Goal: Information Seeking & Learning: Learn about a topic

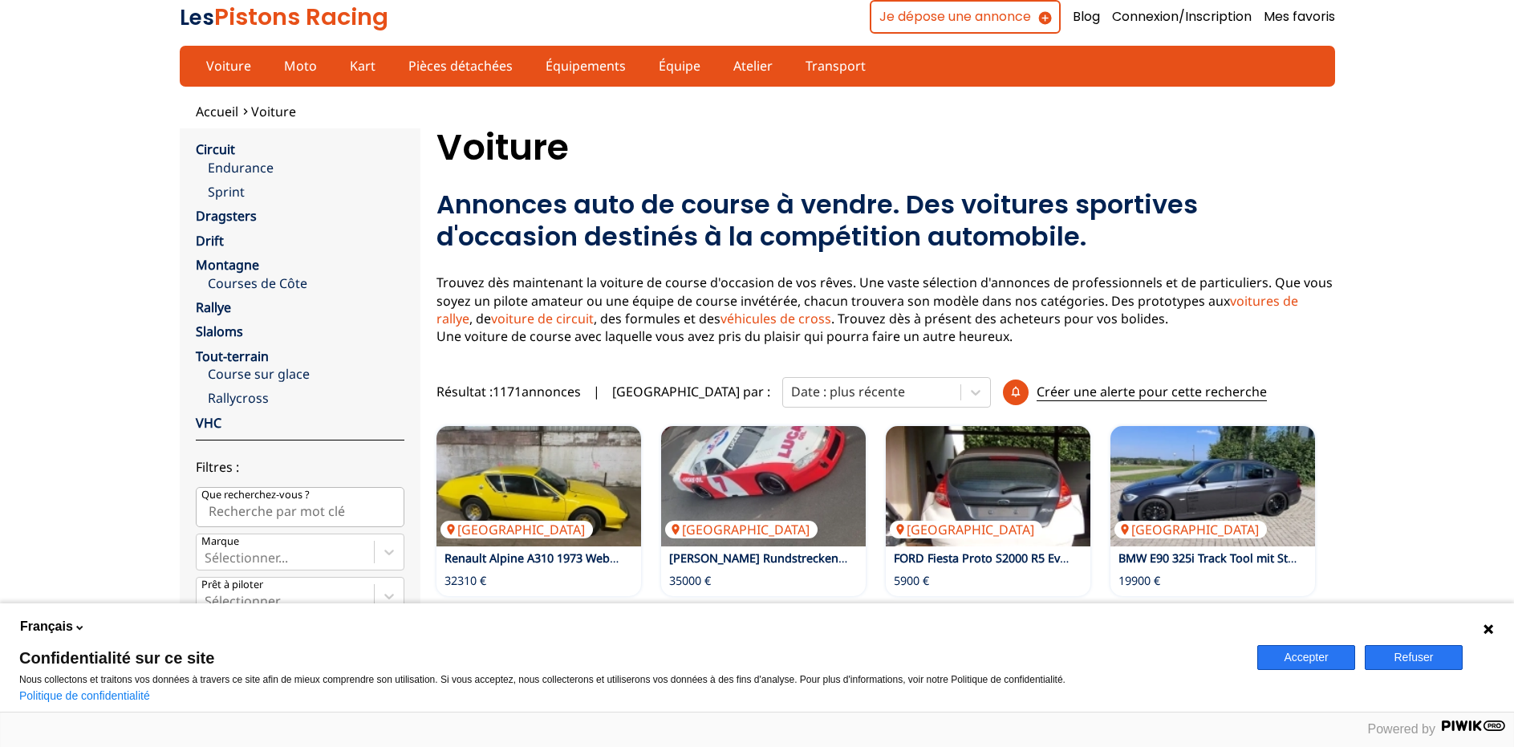
click at [1314, 662] on button "Accepter" at bounding box center [1306, 657] width 98 height 25
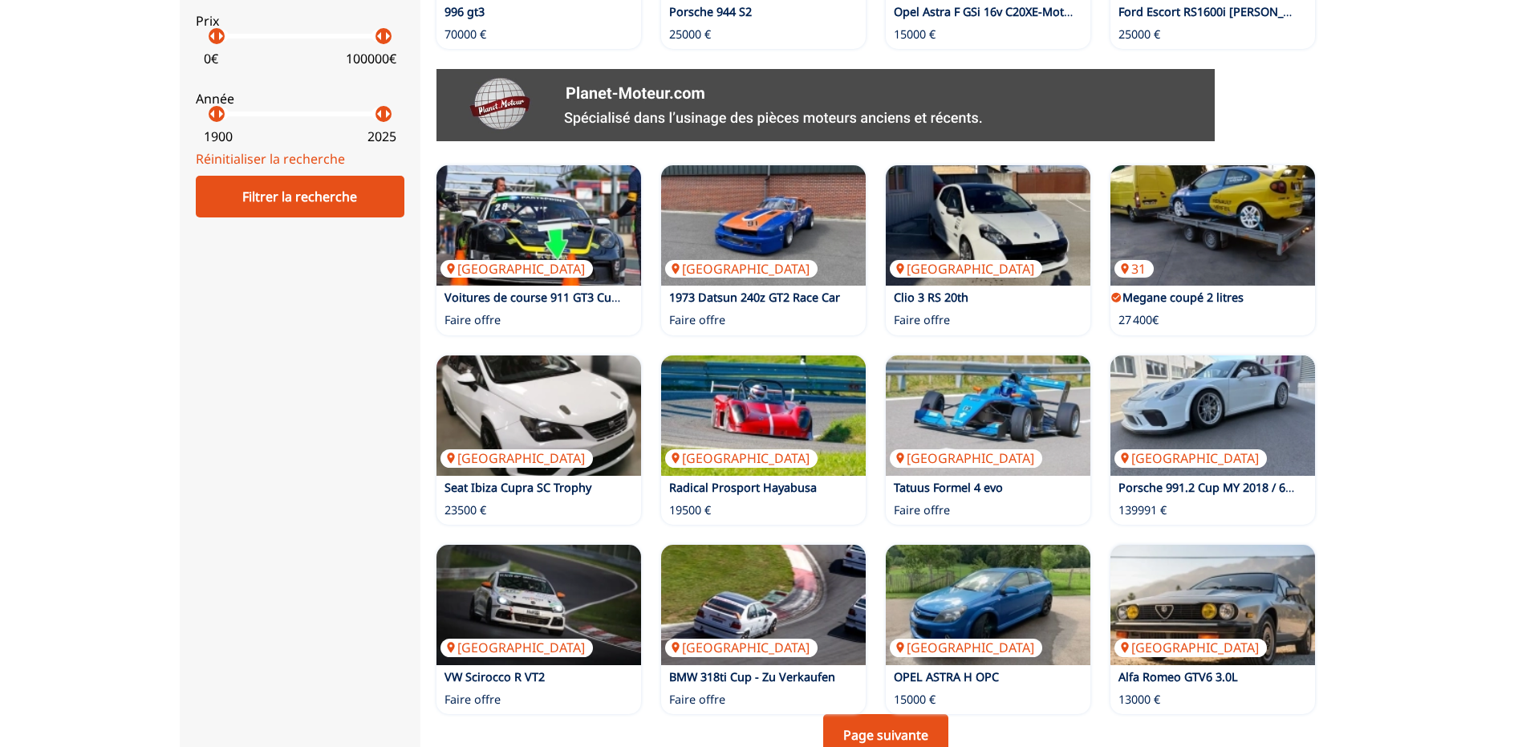
scroll to position [900, 0]
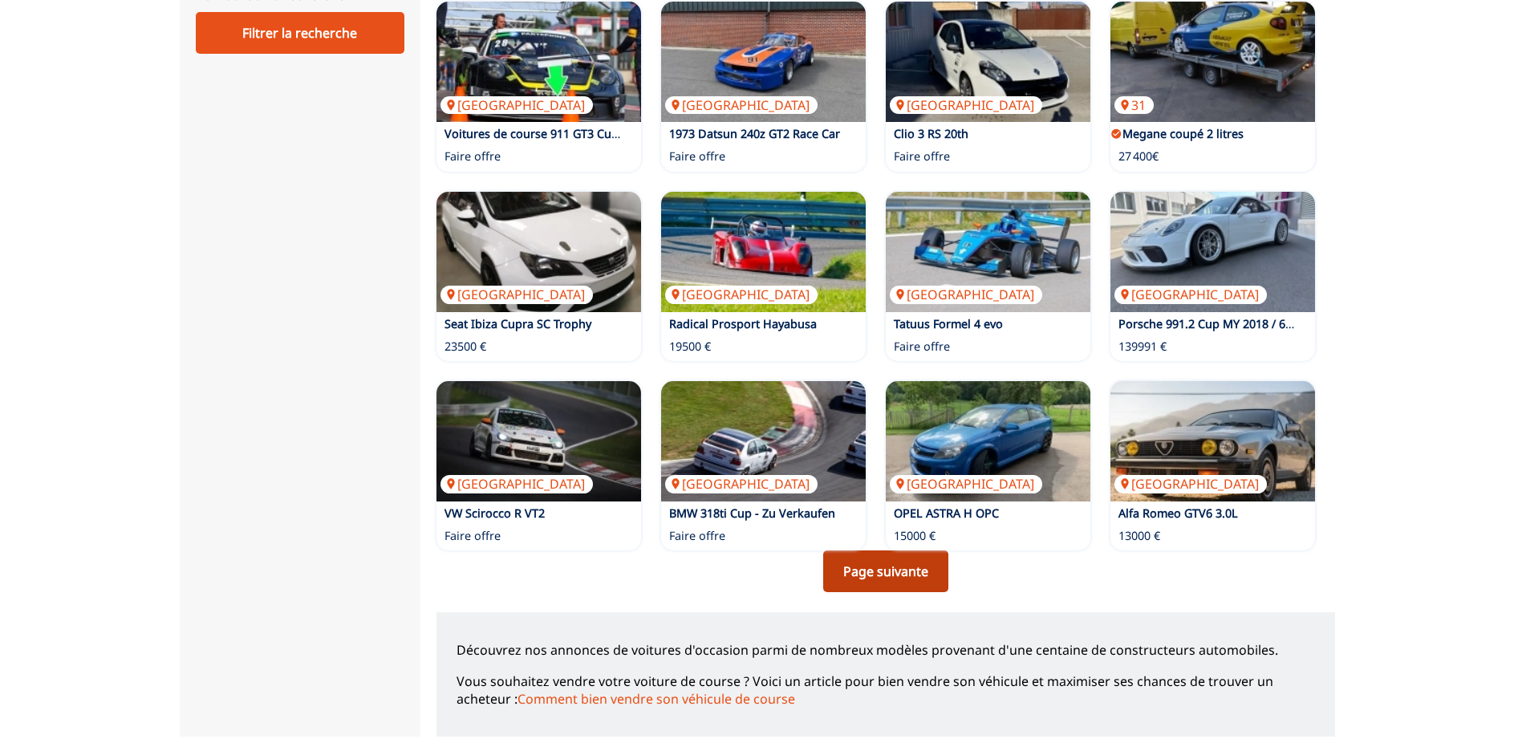
click at [906, 572] on link "Page suivante" at bounding box center [885, 571] width 125 height 42
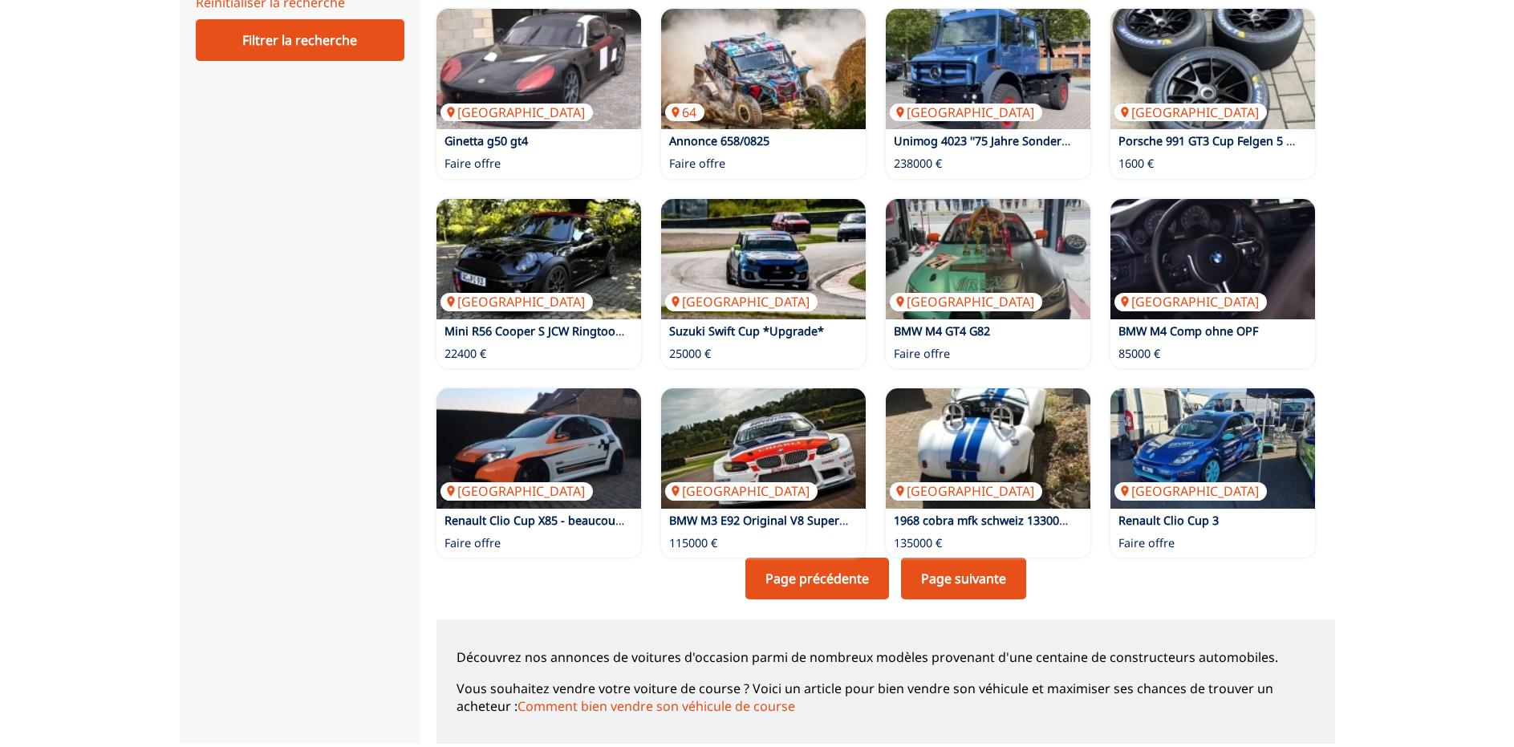
scroll to position [900, 0]
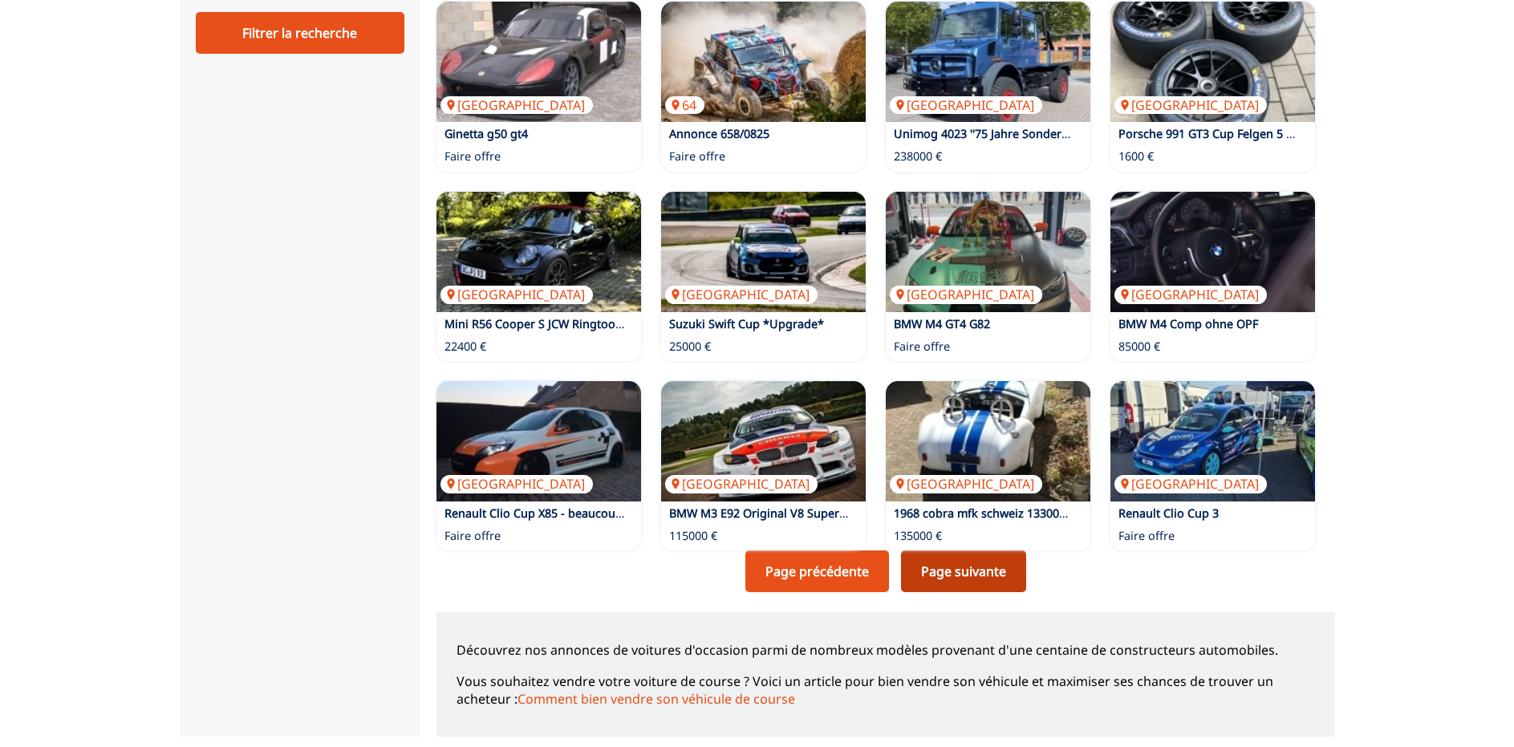
click at [968, 571] on link "Page suivante" at bounding box center [963, 571] width 125 height 42
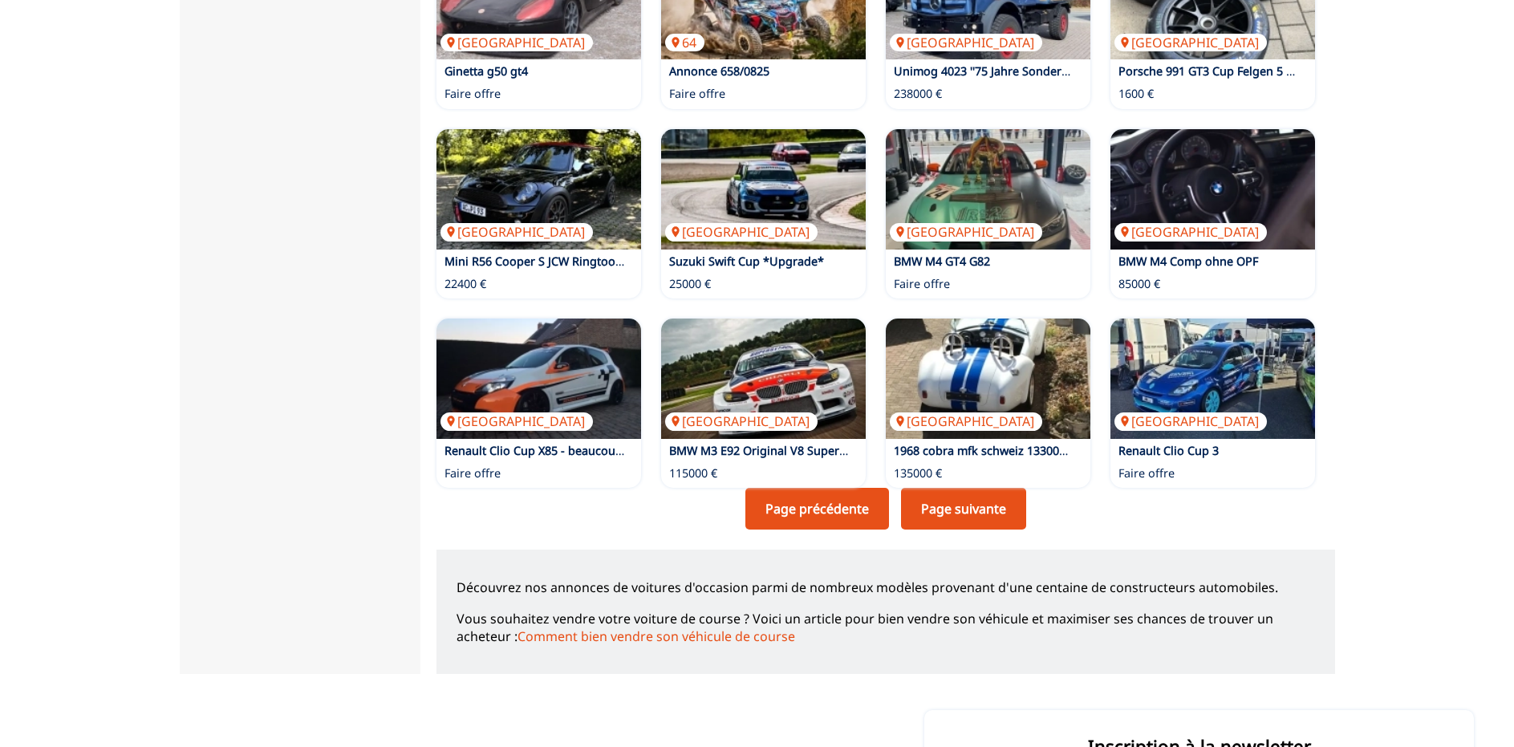
scroll to position [1064, 0]
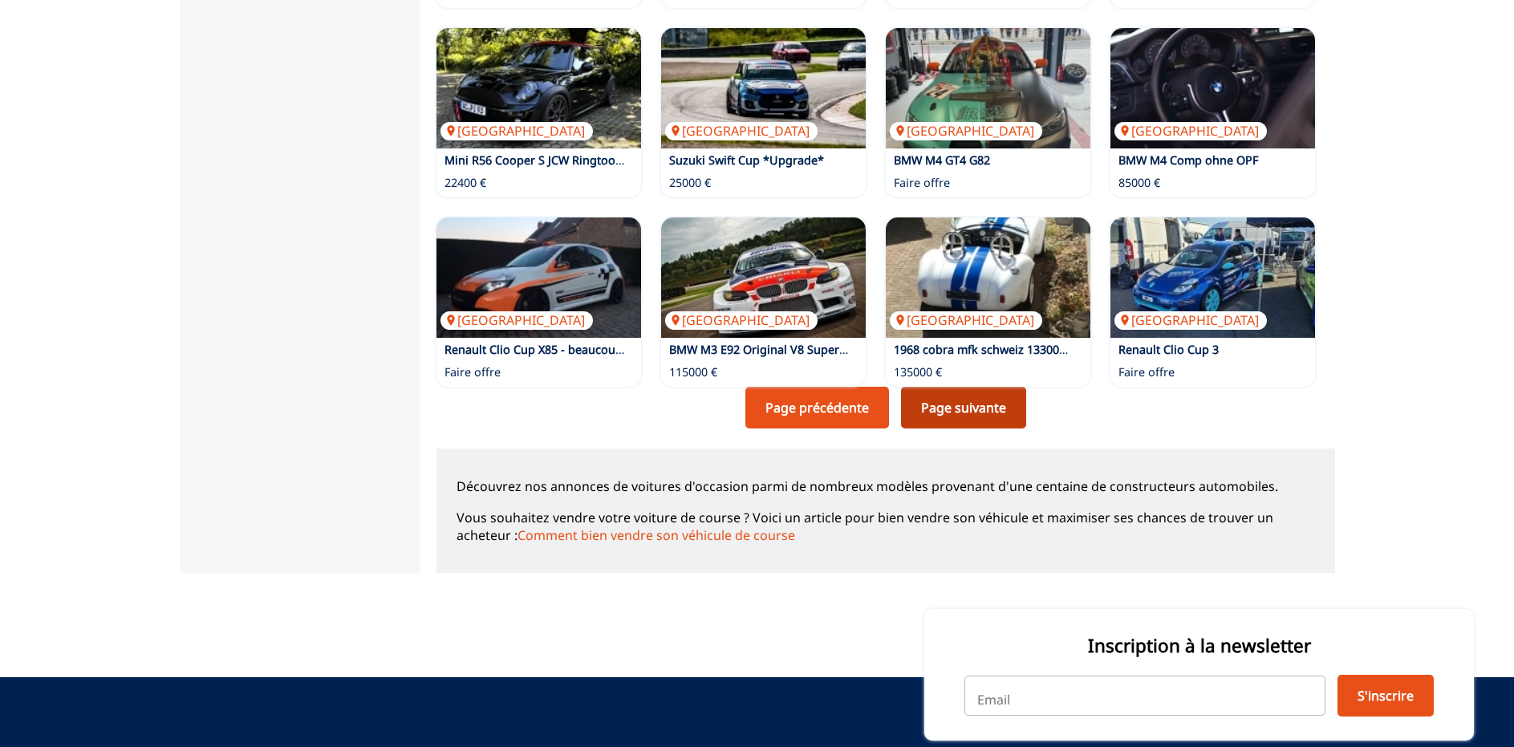
click at [962, 401] on link "Page suivante" at bounding box center [963, 408] width 125 height 42
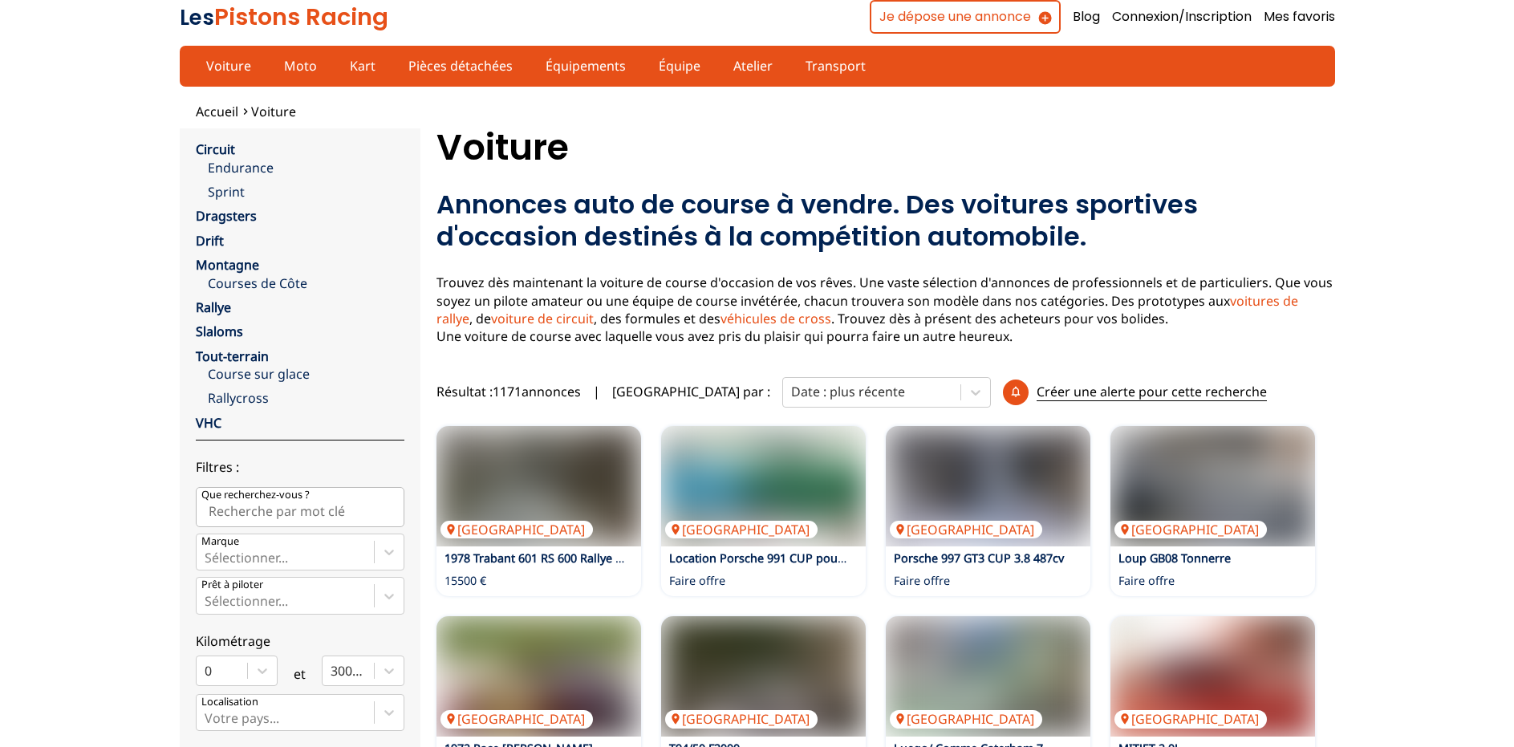
scroll to position [1064, 0]
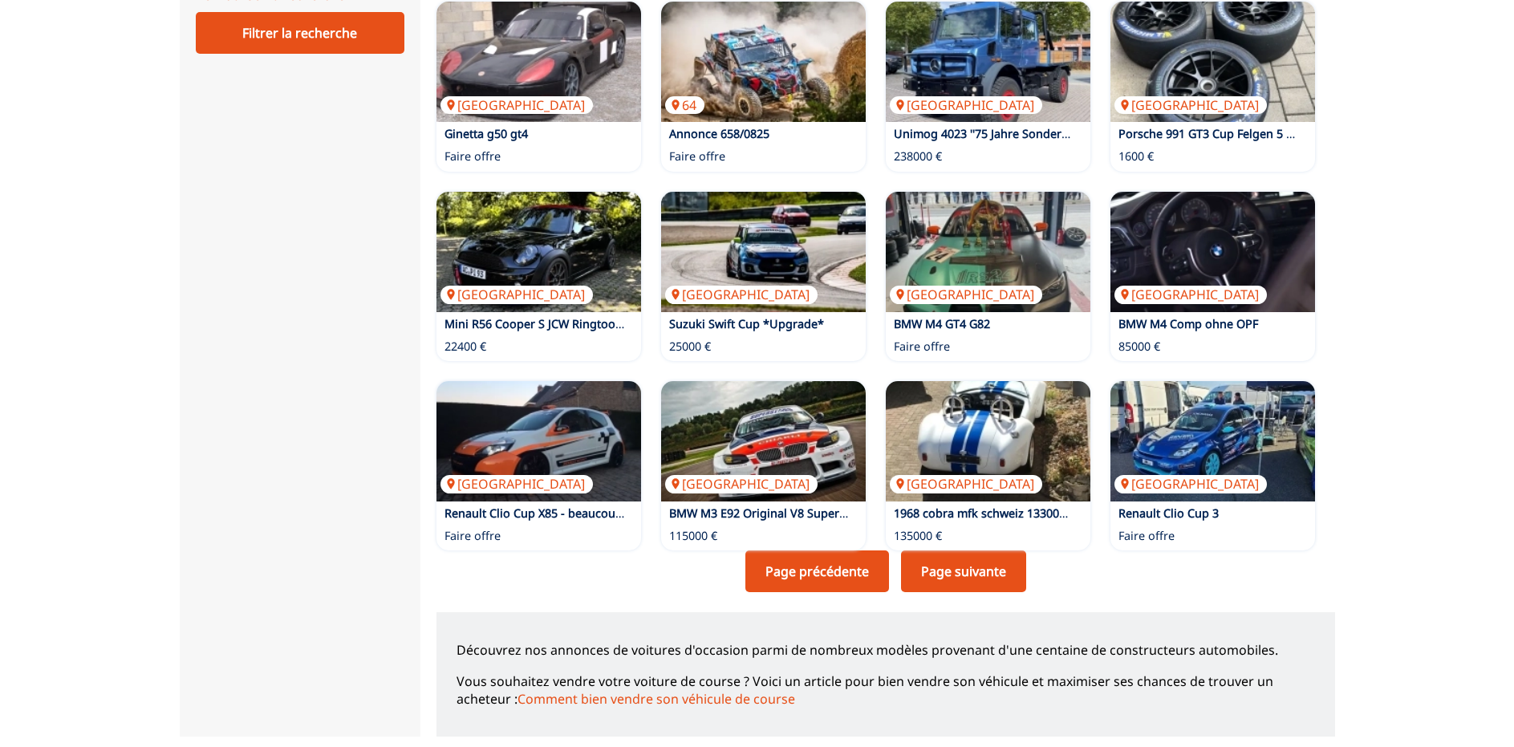
scroll to position [900, 0]
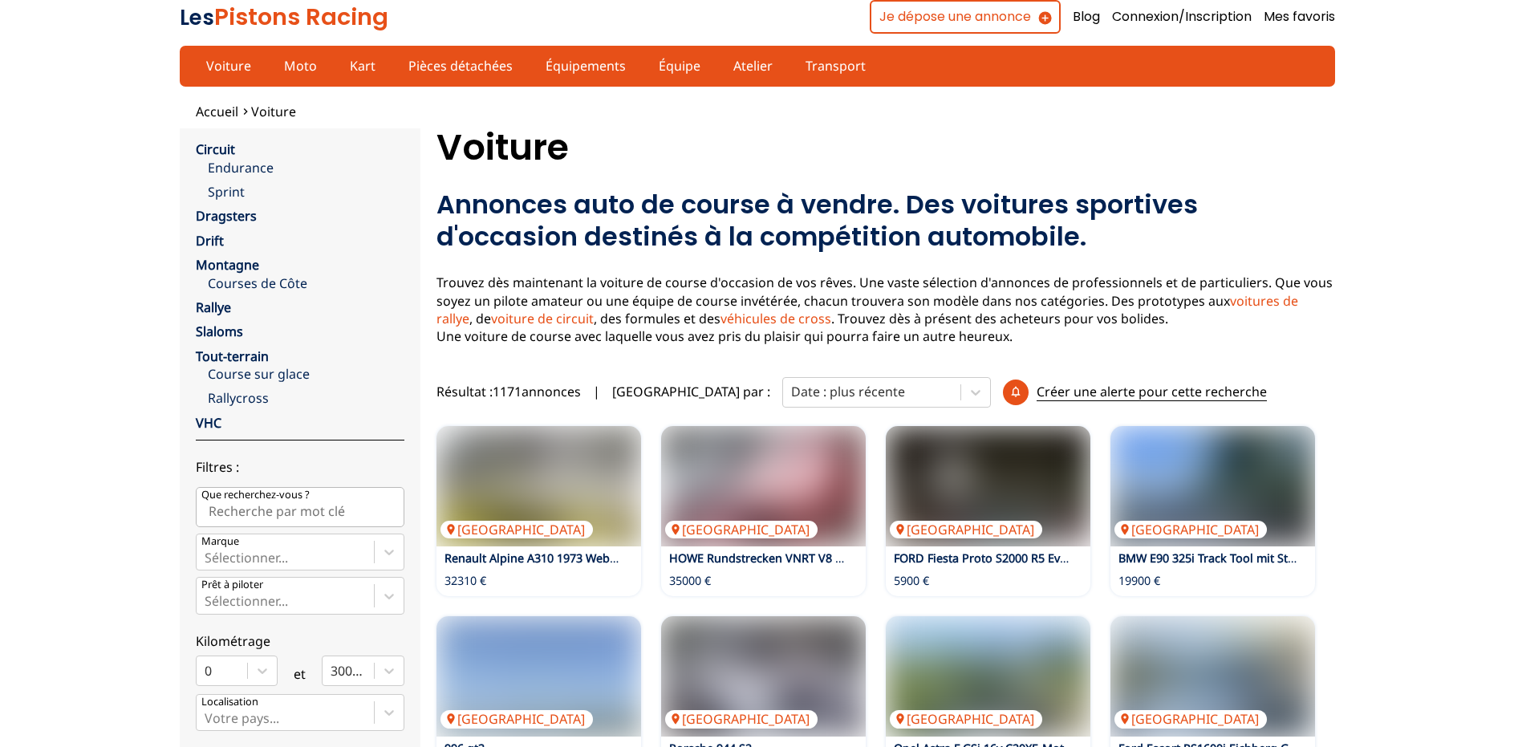
scroll to position [900, 0]
